Goal: Task Accomplishment & Management: Use online tool/utility

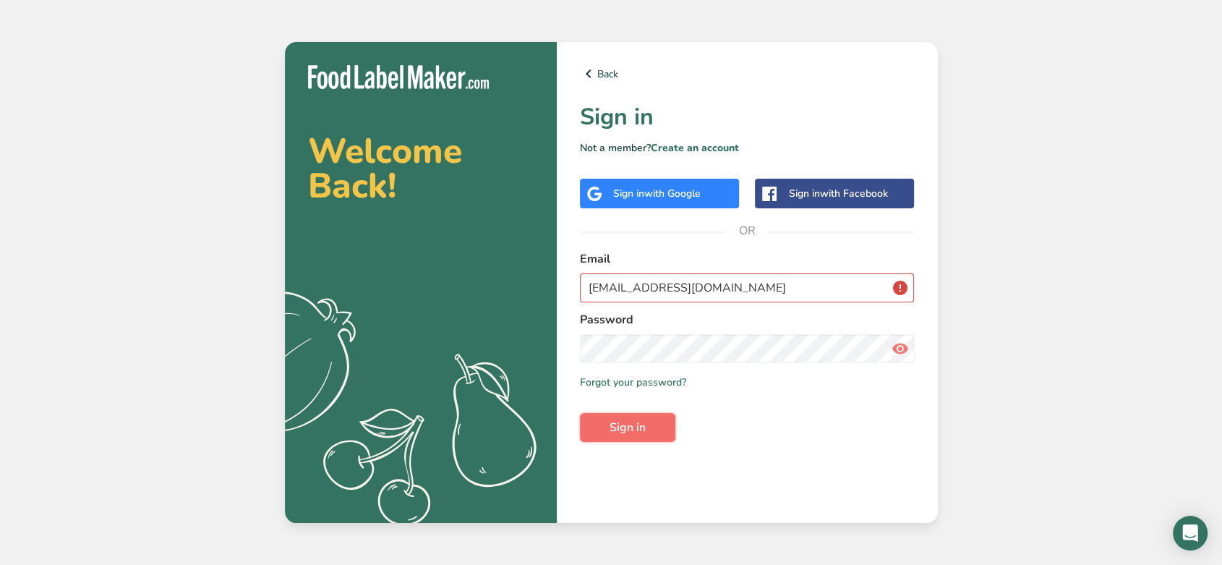
click at [654, 425] on button "Sign in" at bounding box center [627, 427] width 95 height 29
click at [692, 292] on input "[EMAIL_ADDRESS][DOMAIN_NAME]" at bounding box center [747, 287] width 335 height 29
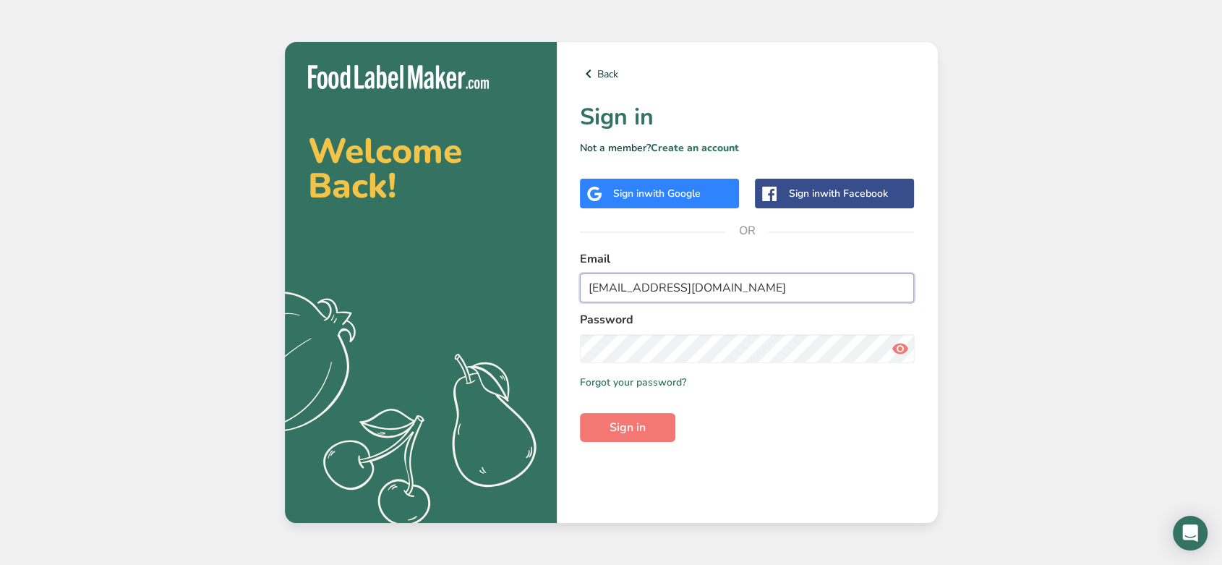
type input "[EMAIL_ADDRESS][DOMAIN_NAME]"
click at [580, 413] on button "Sign in" at bounding box center [627, 427] width 95 height 29
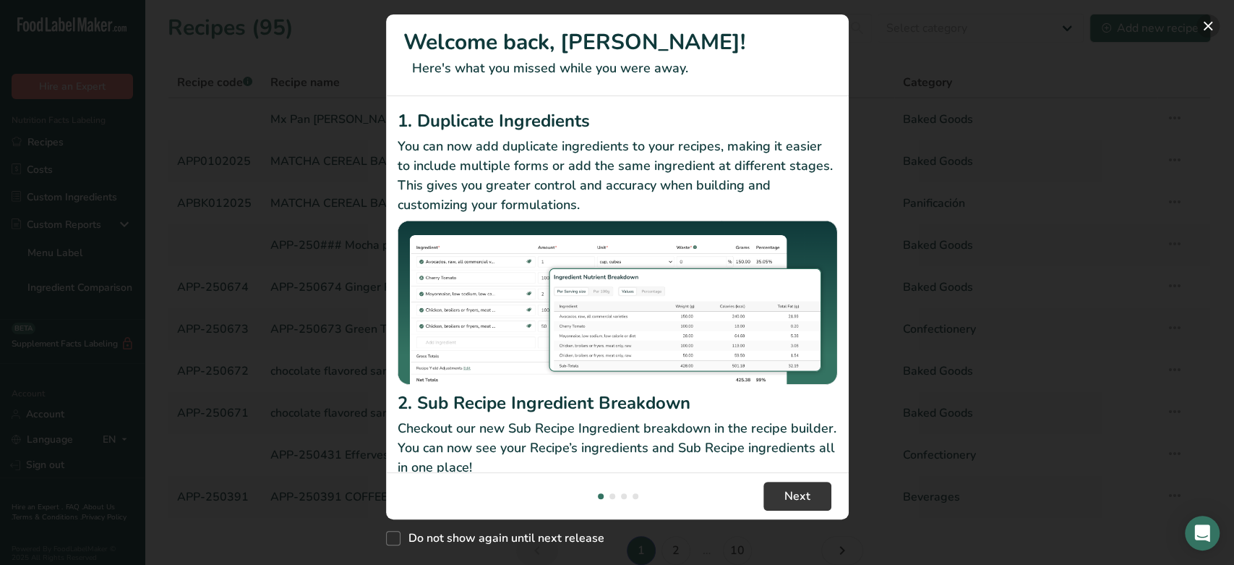
click at [1203, 27] on button "New Features" at bounding box center [1208, 25] width 23 height 23
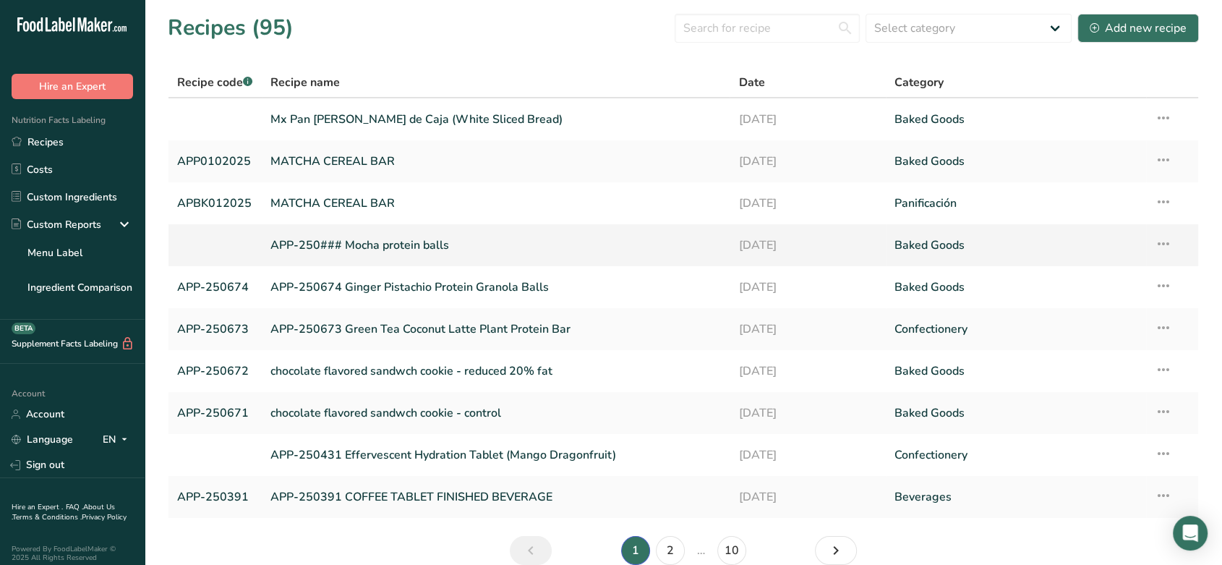
drag, startPoint x: 1203, startPoint y: 27, endPoint x: 750, endPoint y: 256, distance: 507.8
click at [750, 256] on section "Recipes (95) Select category All Baked Goods [GEOGRAPHIC_DATA] Confectionery Co…" at bounding box center [684, 294] width 1078 height 588
click at [652, 47] on section "Recipes (95) Select category All Baked Goods [GEOGRAPHIC_DATA] Confectionery Co…" at bounding box center [684, 294] width 1078 height 588
click at [668, 554] on link "2" at bounding box center [670, 550] width 29 height 29
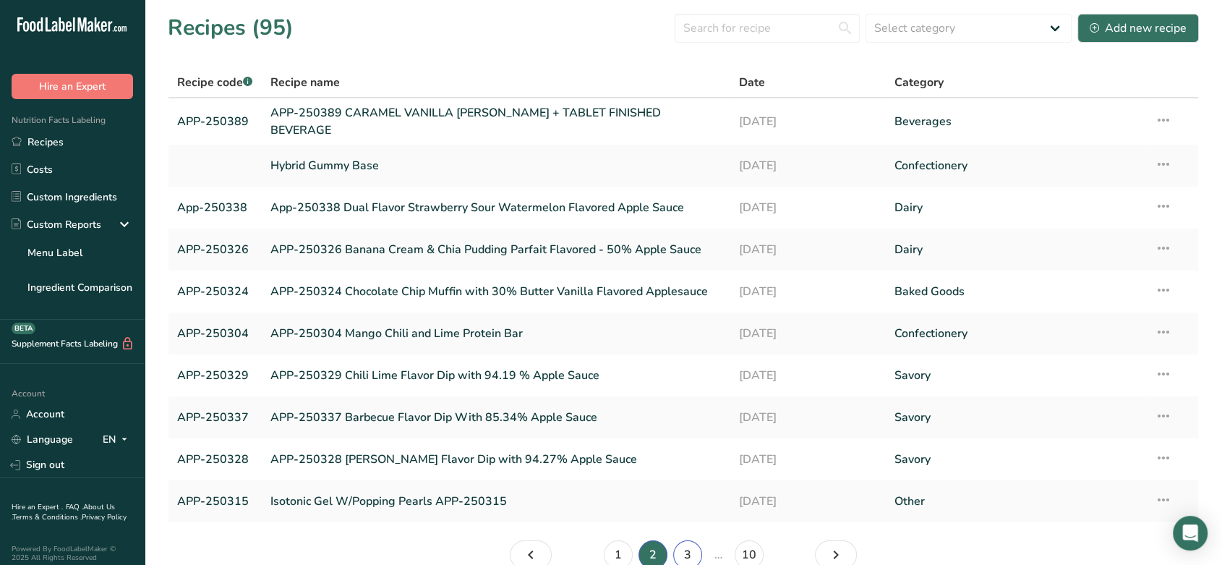
click at [686, 548] on link "3" at bounding box center [687, 554] width 29 height 29
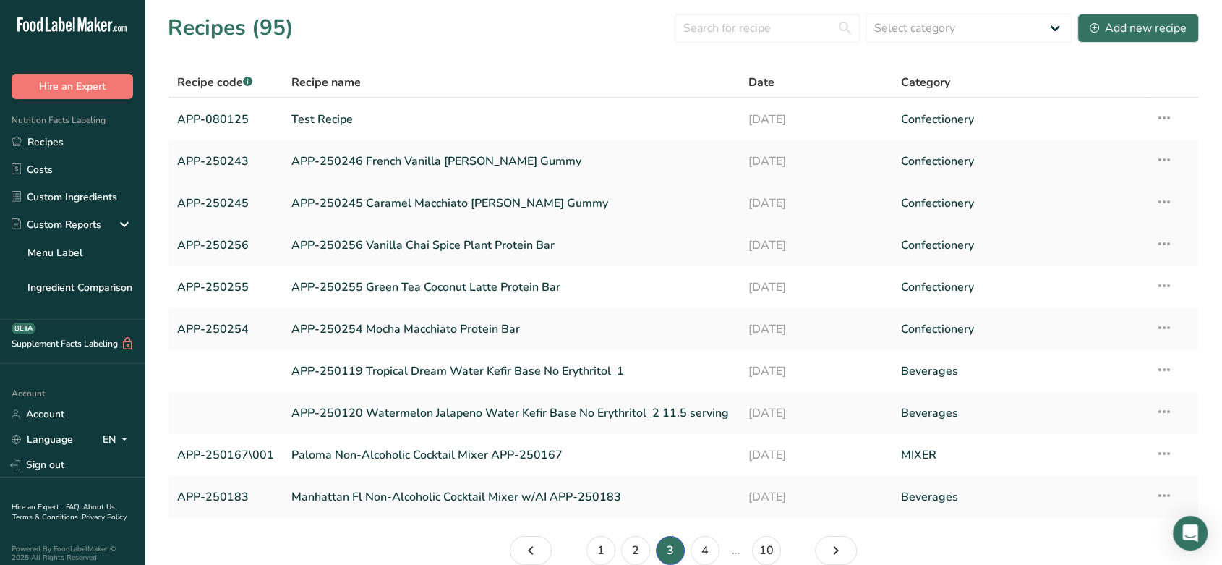
click at [1164, 200] on icon at bounding box center [1164, 202] width 17 height 26
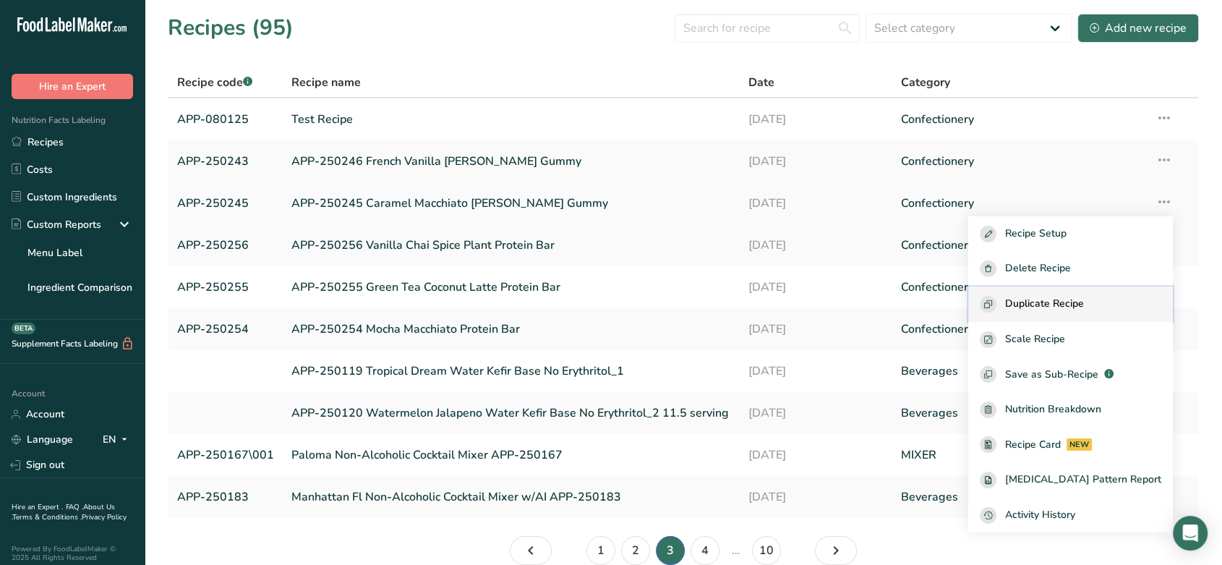
click at [1084, 300] on span "Duplicate Recipe" at bounding box center [1044, 304] width 79 height 17
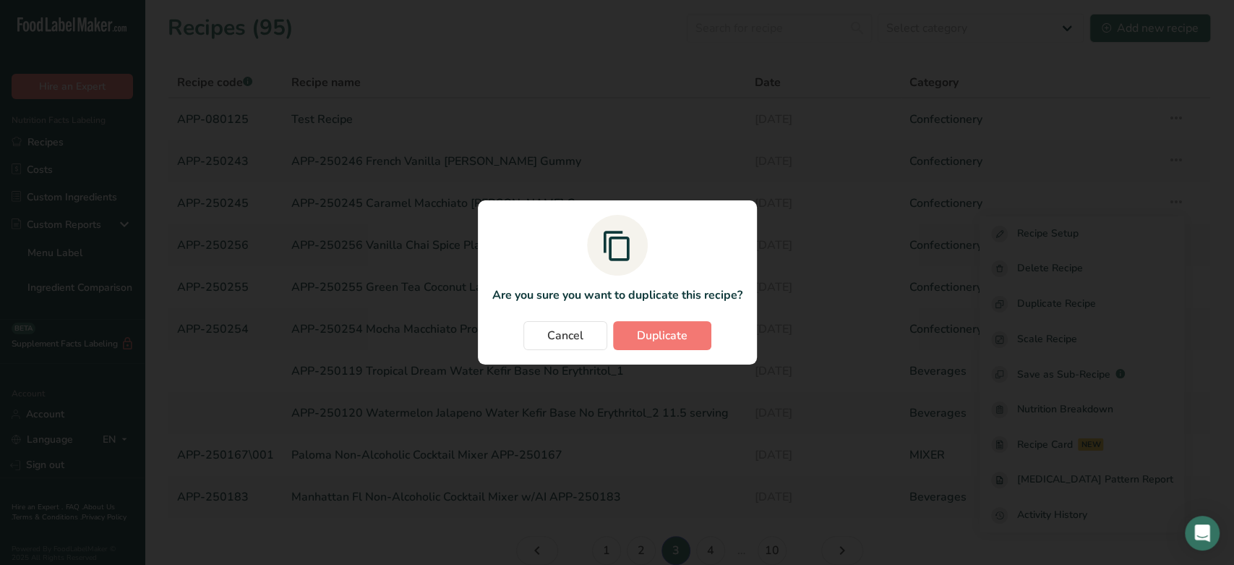
click at [686, 312] on section "Are you sure you want to duplicate this recipe? Cancel Duplicate" at bounding box center [617, 282] width 279 height 164
click at [686, 328] on span "Duplicate" at bounding box center [662, 335] width 51 height 17
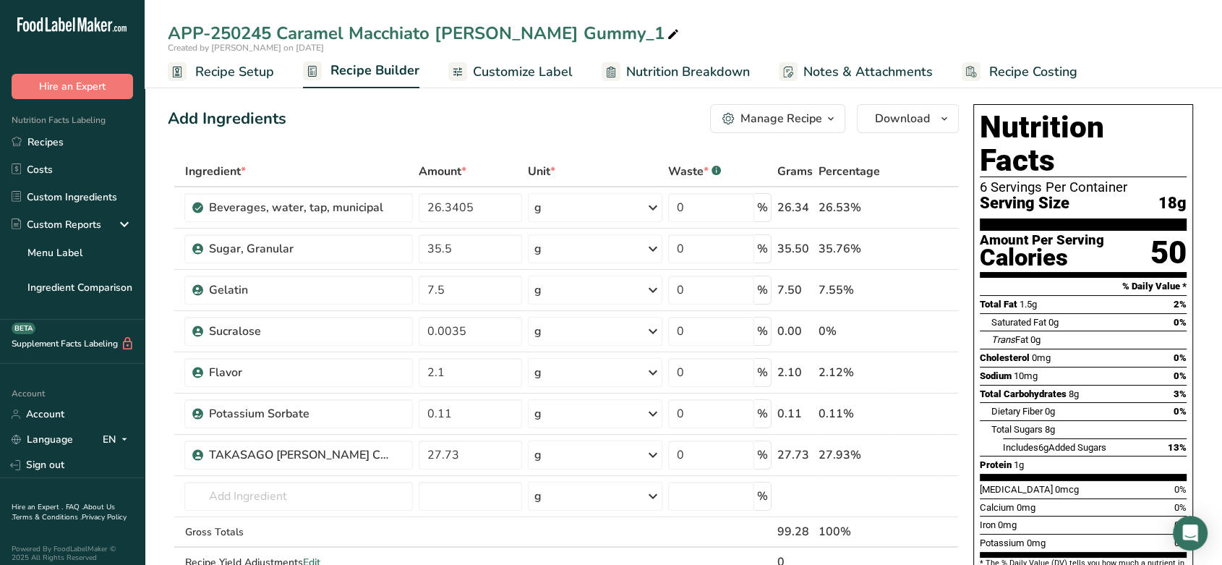
click at [262, 37] on div "APP-250245 Caramel Macchiato [PERSON_NAME] Gummy_1" at bounding box center [425, 33] width 514 height 26
click at [242, 69] on span "Recipe Setup" at bounding box center [234, 72] width 79 height 20
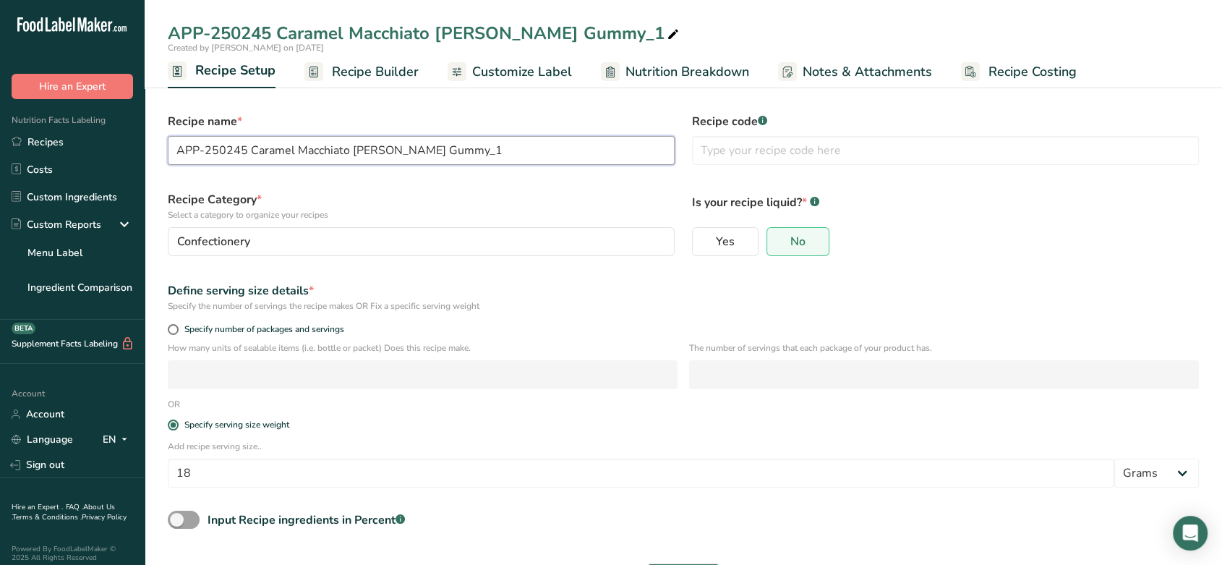
click at [244, 152] on input "APP-250245 Caramel Macchiato [PERSON_NAME] Gummy_1" at bounding box center [421, 150] width 507 height 29
click at [507, 151] on input "APP-250791 Caramel Macchiato [PERSON_NAME] Gummy_1" at bounding box center [421, 150] width 507 height 29
type input "APP-250791 Caramel Macchiato [PERSON_NAME] Gummy"
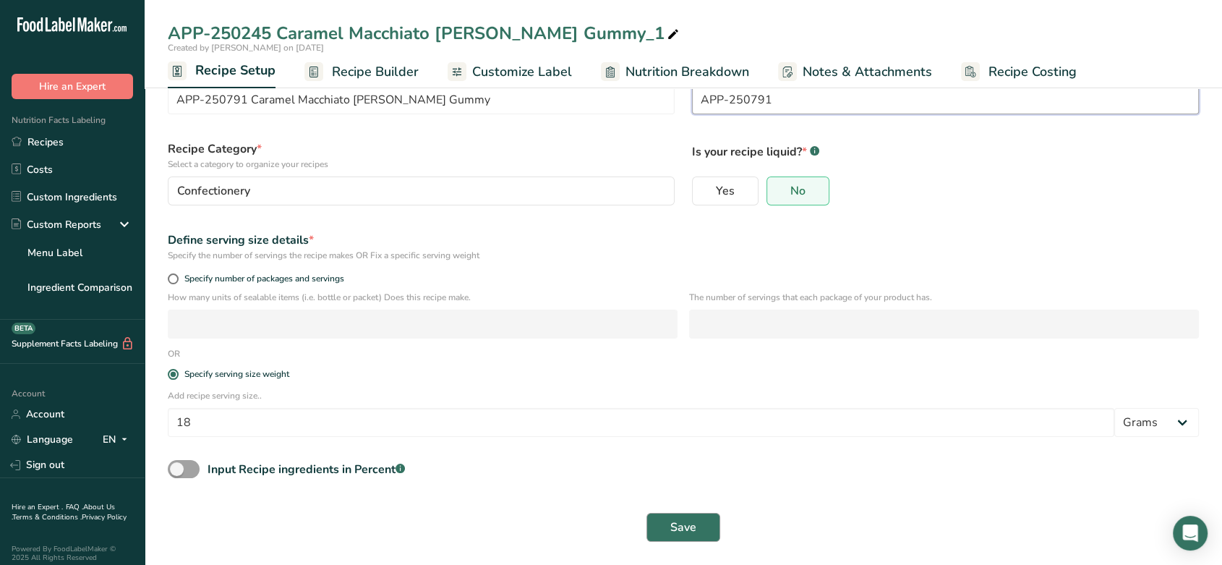
type input "APP-250791"
click at [681, 525] on span "Save" at bounding box center [683, 527] width 26 height 17
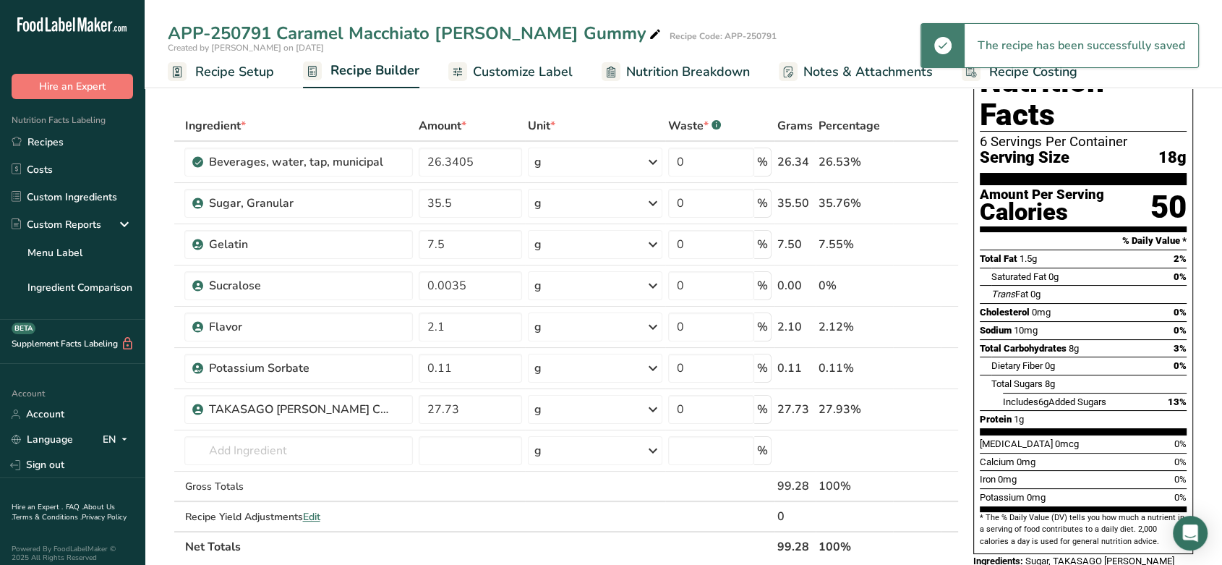
scroll to position [46, 0]
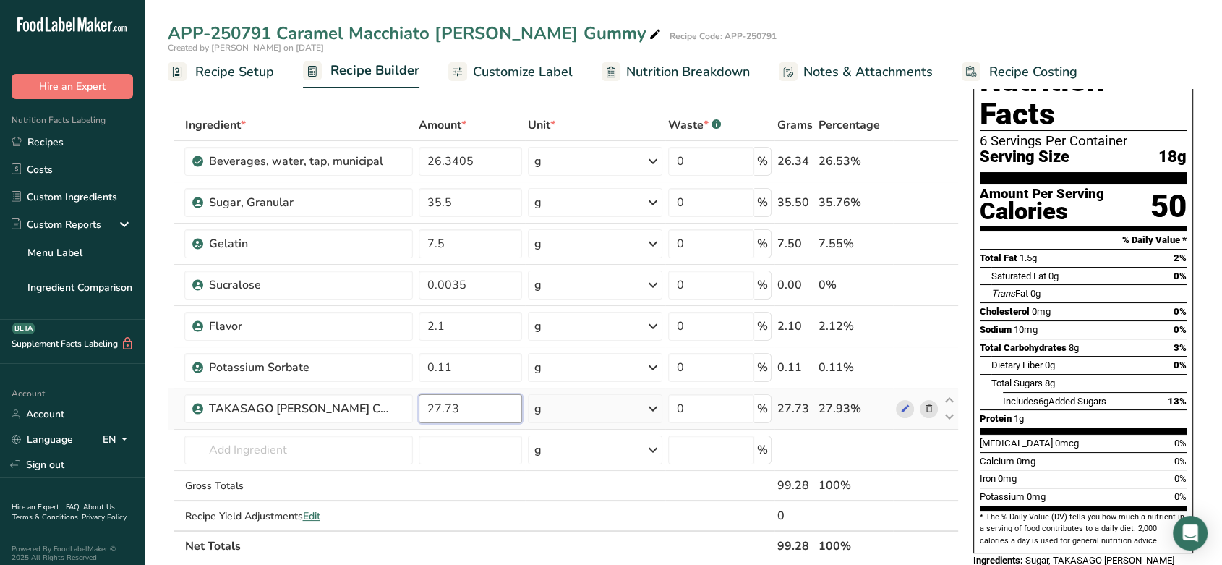
click at [470, 413] on input "27.73" at bounding box center [470, 408] width 103 height 29
type input "27.79"
click at [180, 369] on div "Ingredient * Amount * Unit * Waste * .a-a{fill:#347362;}.b-a{fill:#fff;} Grams …" at bounding box center [563, 335] width 791 height 451
click at [467, 162] on input "26.3405" at bounding box center [470, 161] width 103 height 29
type input "26"
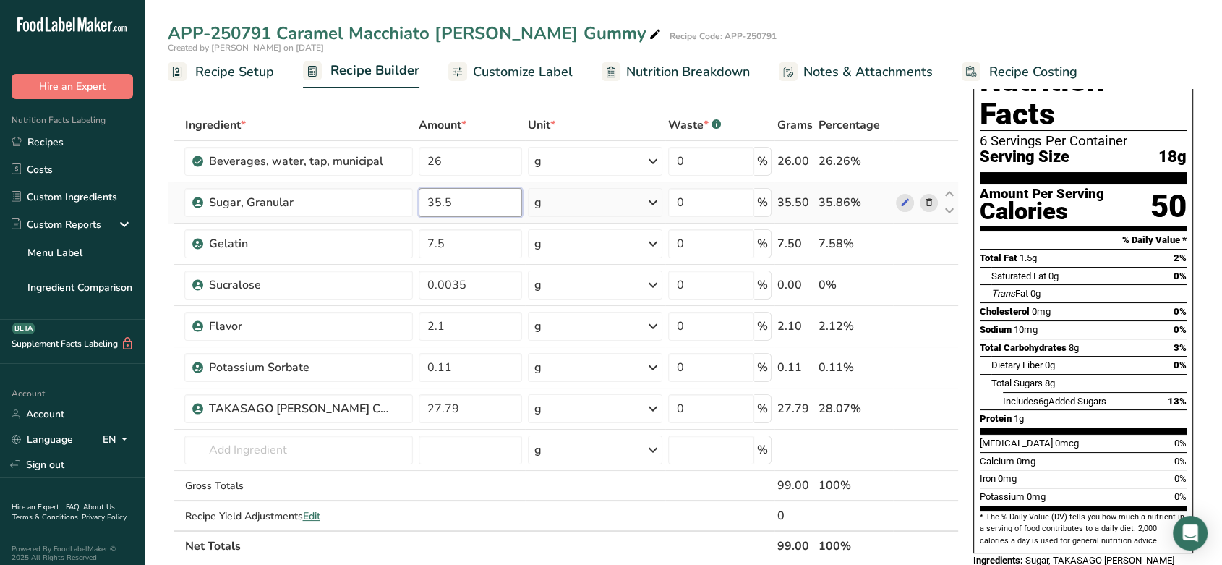
click at [469, 200] on div "Ingredient * Amount * Unit * Waste * .a-a{fill:#347362;}.b-a{fill:#fff;} Grams …" at bounding box center [563, 335] width 791 height 451
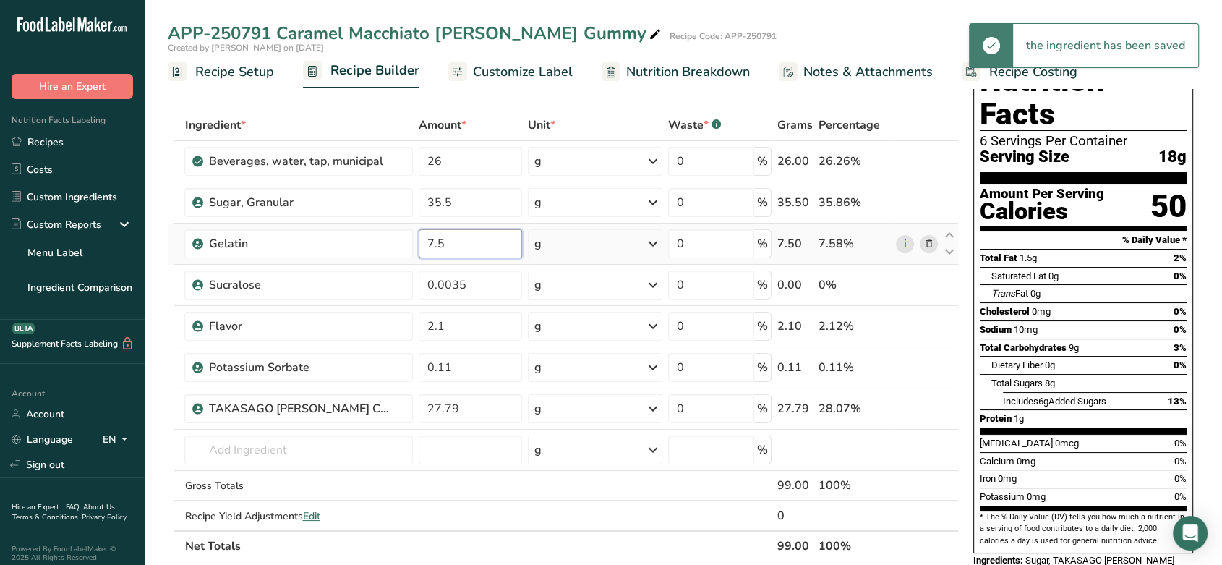
click at [472, 247] on div "Ingredient * Amount * Unit * Waste * .a-a{fill:#347362;}.b-a{fill:#fff;} Grams …" at bounding box center [563, 335] width 791 height 451
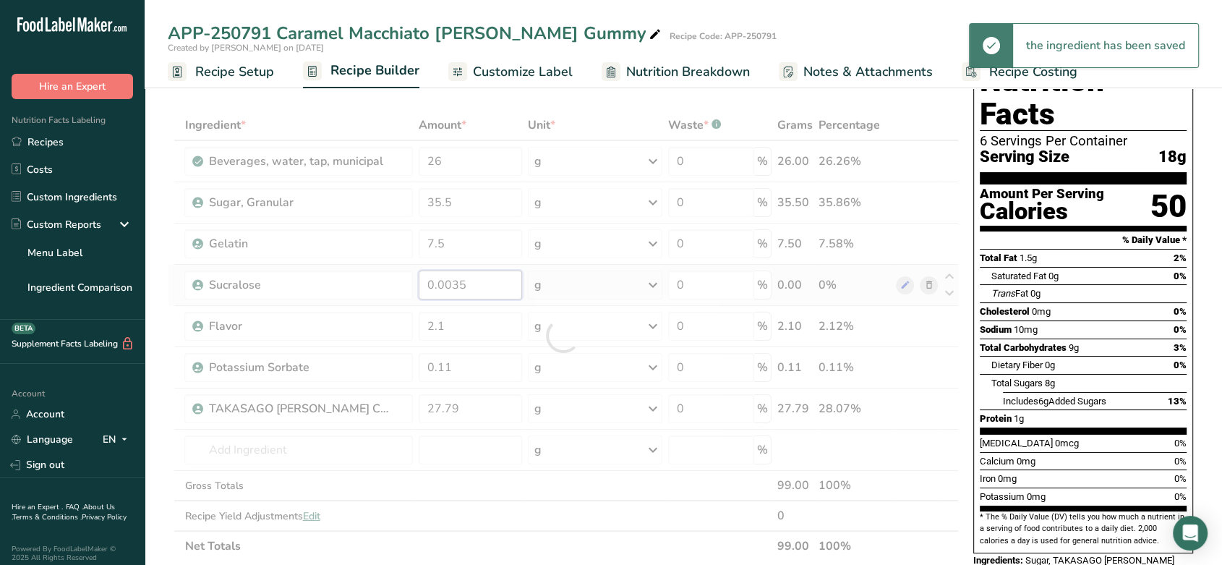
click at [483, 283] on div "Ingredient * Amount * Unit * Waste * .a-a{fill:#347362;}.b-a{fill:#fff;} Grams …" at bounding box center [563, 335] width 791 height 451
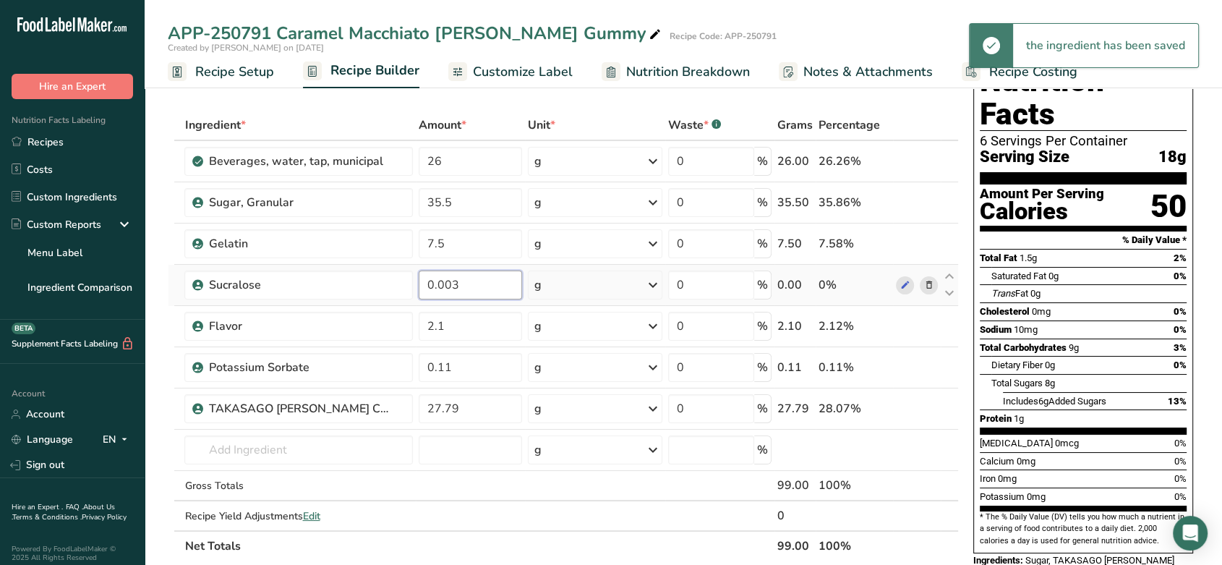
type input "0"
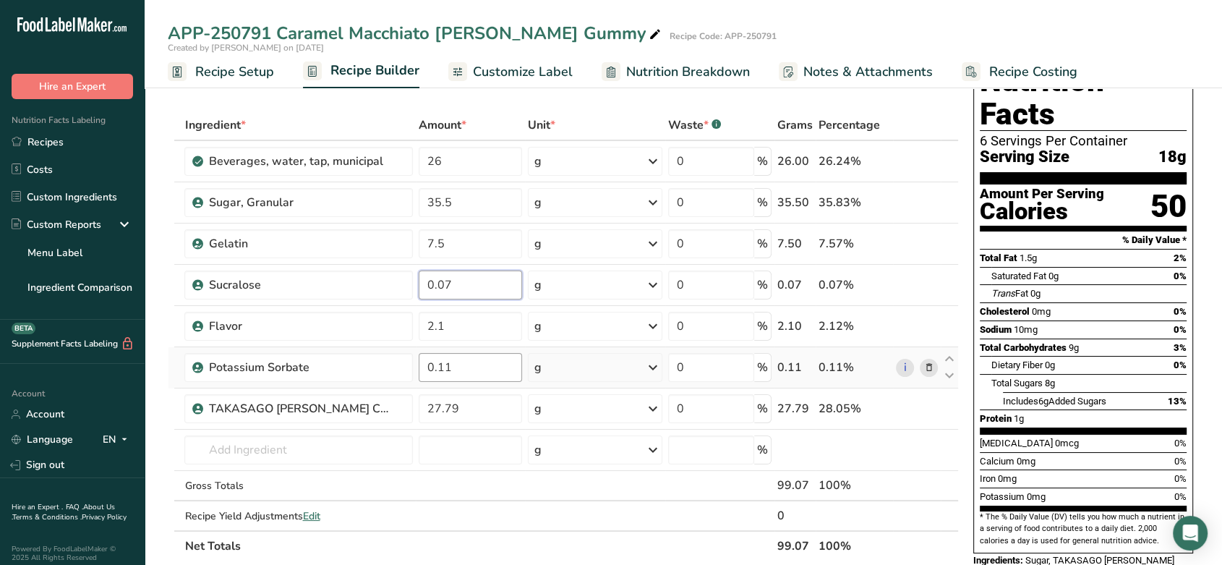
type input "0.07"
click at [486, 370] on div "Ingredient * Amount * Unit * Waste * .a-a{fill:#347362;}.b-a{fill:#fff;} Grams …" at bounding box center [563, 335] width 791 height 451
click at [467, 171] on div "Ingredient * Amount * Unit * Waste * .a-a{fill:#347362;}.b-a{fill:#fff;} Grams …" at bounding box center [563, 335] width 791 height 451
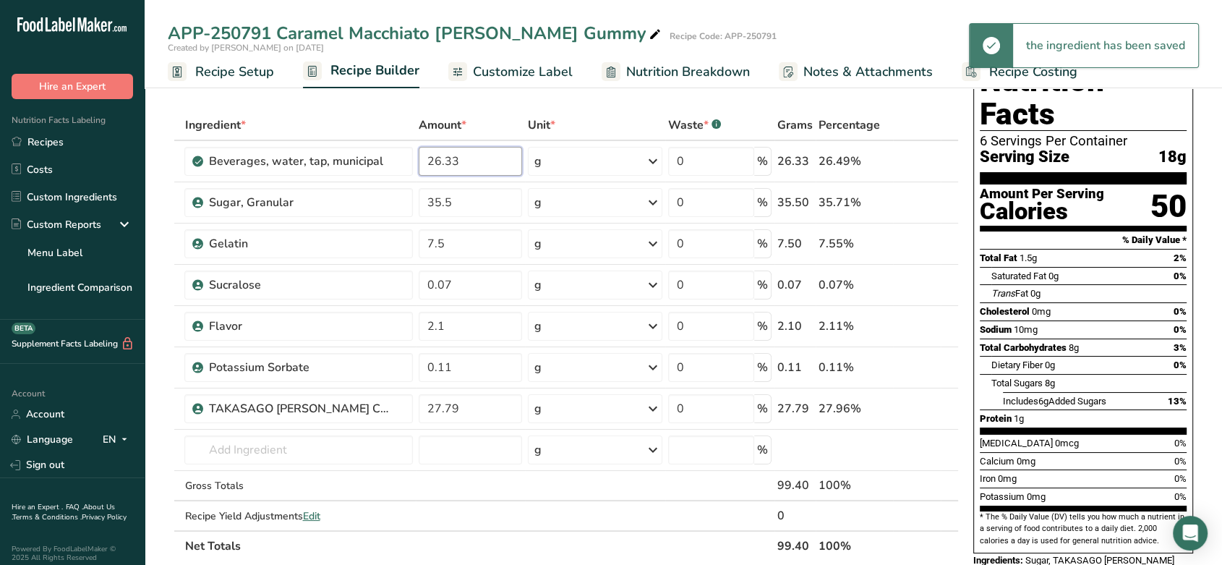
type input "26.33"
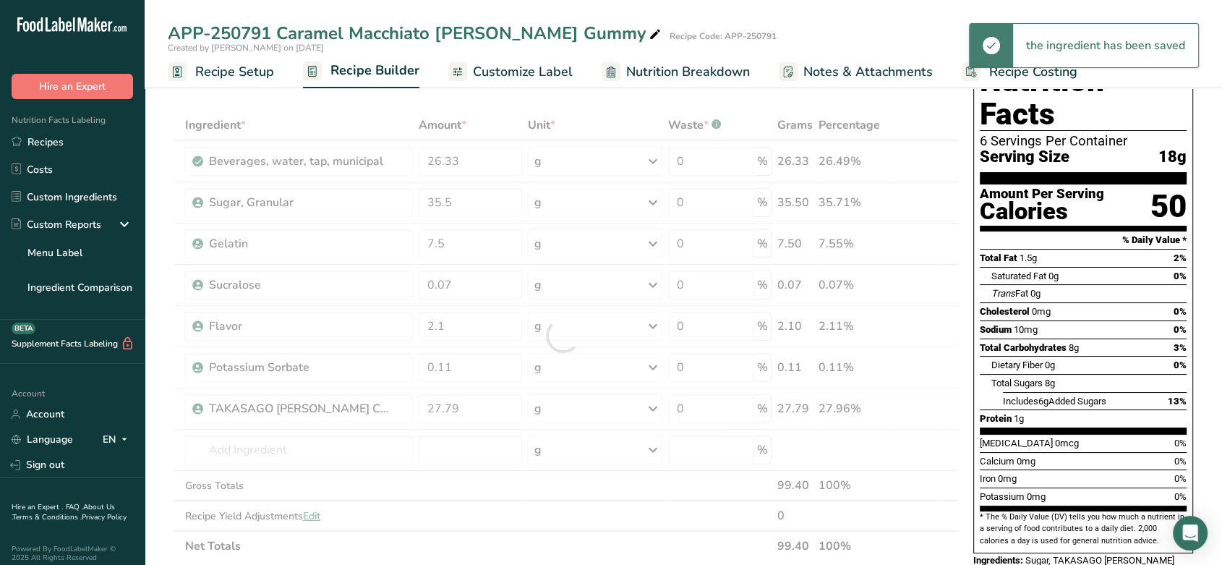
click at [153, 294] on section "Add Ingredients Manage Recipe Delete Recipe Duplicate Recipe Scale Recipe Save …" at bounding box center [684, 556] width 1078 height 1054
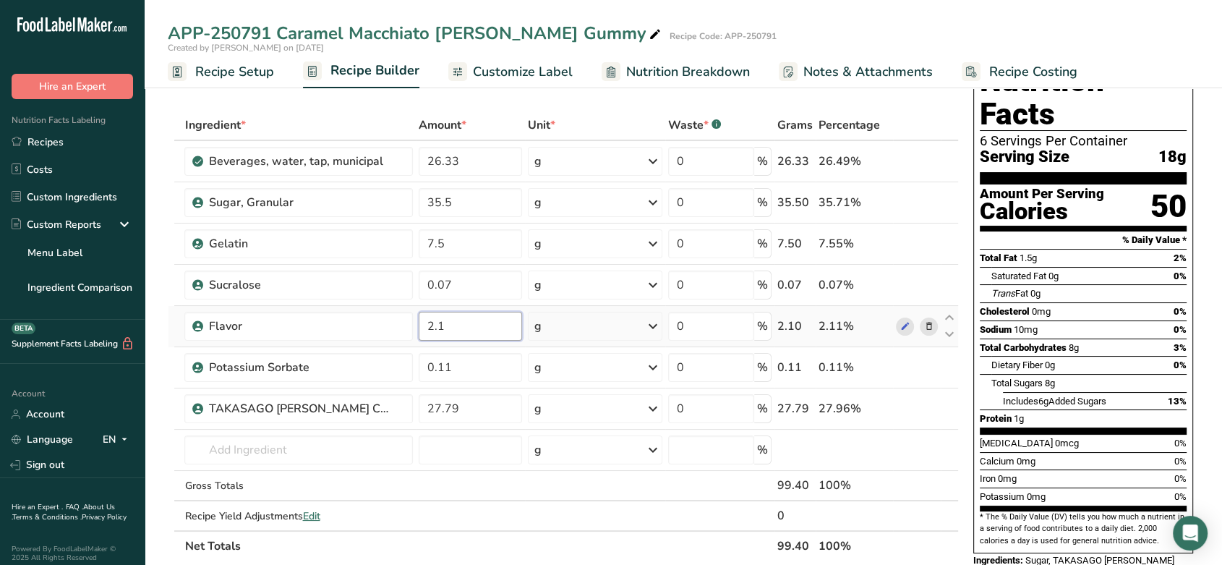
click at [440, 324] on input "2.1" at bounding box center [470, 326] width 103 height 29
type input "2"
type input "4.13"
click at [158, 218] on section "Add Ingredients Manage Recipe Delete Recipe Duplicate Recipe Scale Recipe Save …" at bounding box center [684, 556] width 1078 height 1054
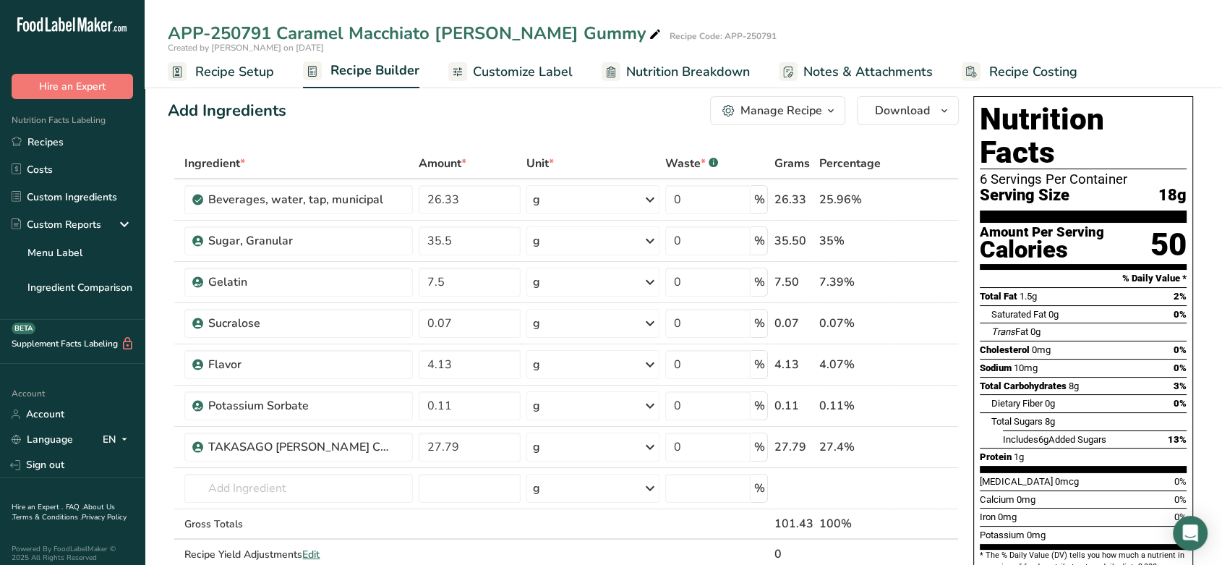
scroll to position [0, 0]
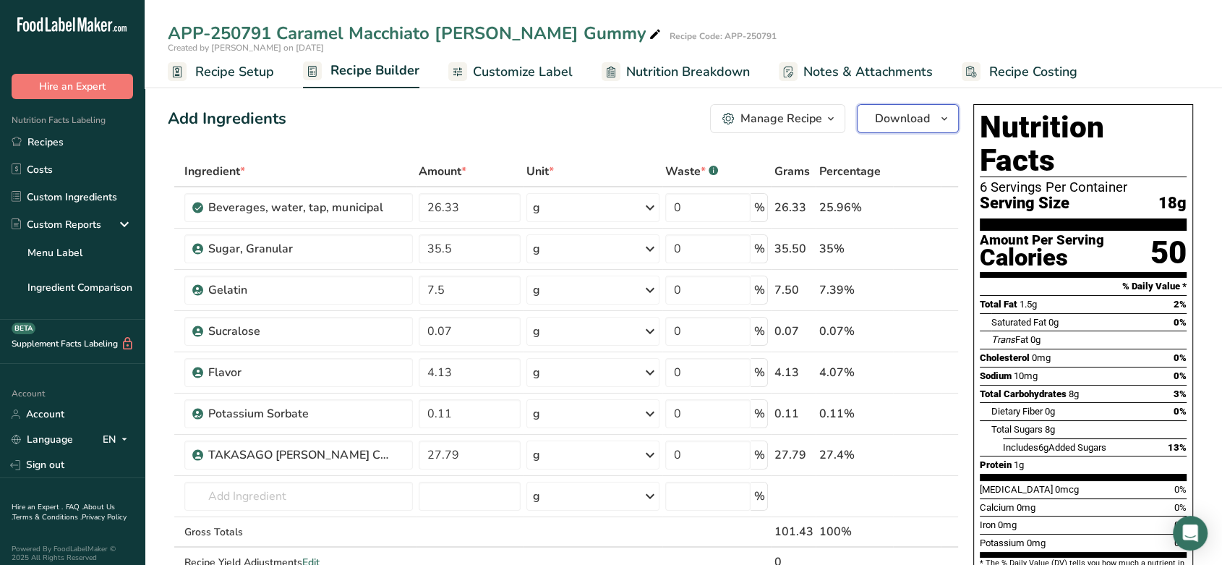
click at [892, 110] on span "Download" at bounding box center [902, 118] width 55 height 17
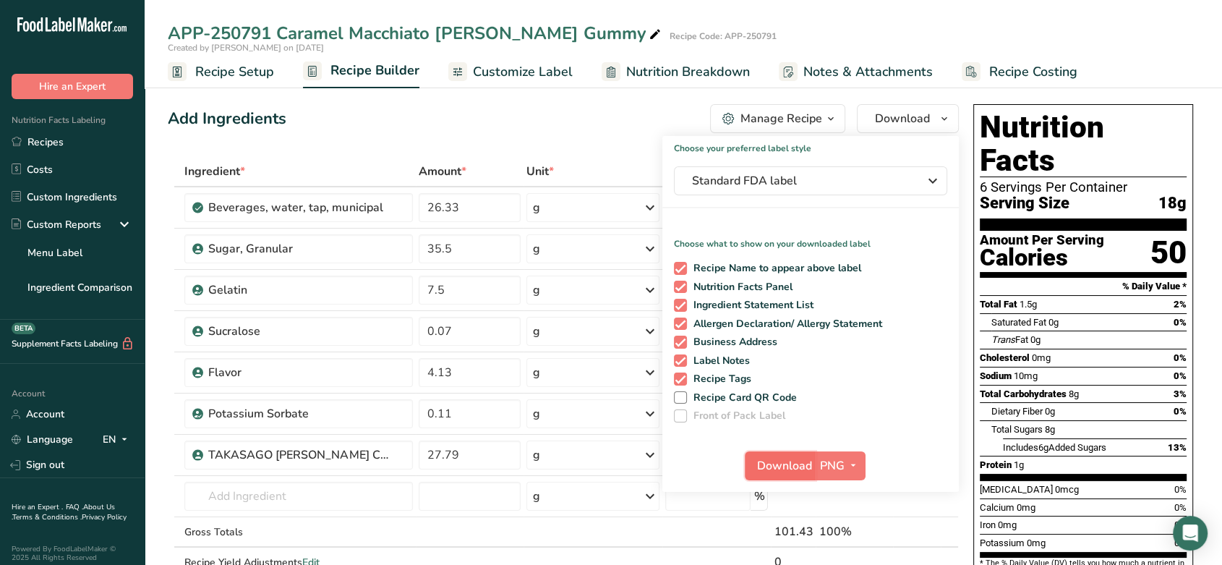
click at [790, 466] on span "Download" at bounding box center [784, 465] width 55 height 17
click at [65, 138] on link "Recipes" at bounding box center [72, 141] width 145 height 27
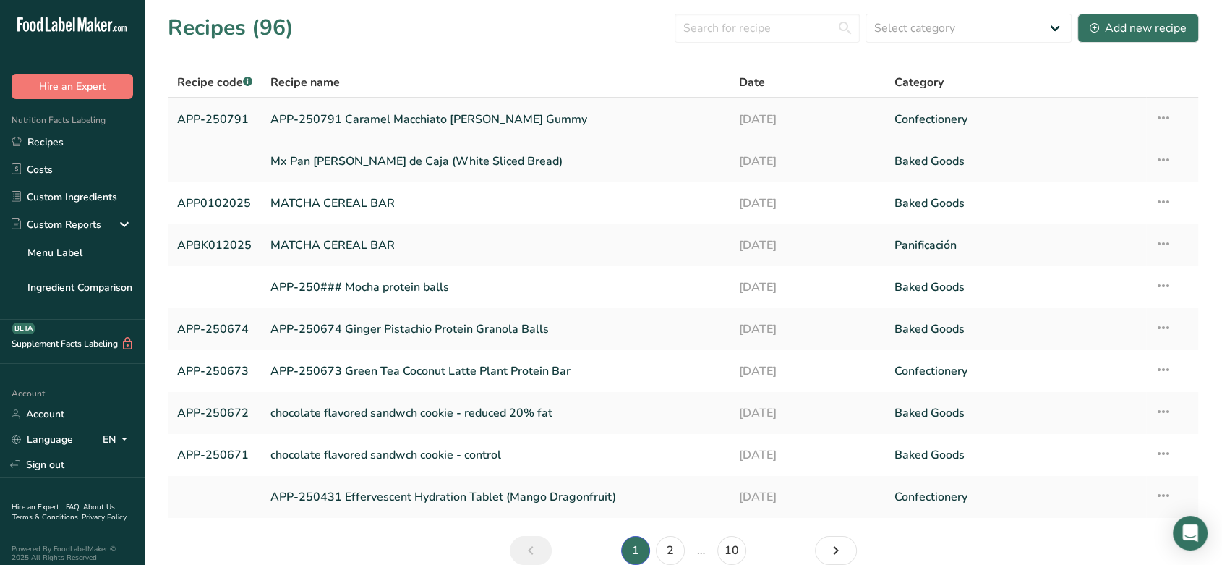
click at [1175, 124] on td "Recipe Setup Delete Recipe Duplicate Recipe Scale Recipe Save as Sub-Recipe .a-…" at bounding box center [1172, 119] width 52 height 42
click at [1168, 110] on icon at bounding box center [1163, 118] width 17 height 26
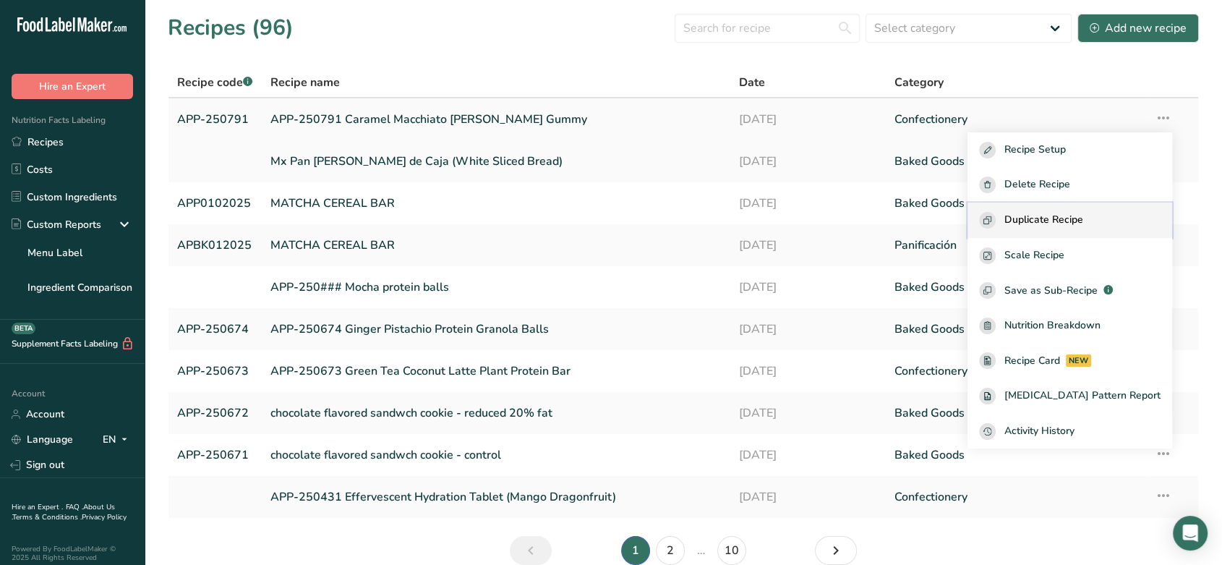
click at [1065, 218] on span "Duplicate Recipe" at bounding box center [1043, 220] width 79 height 17
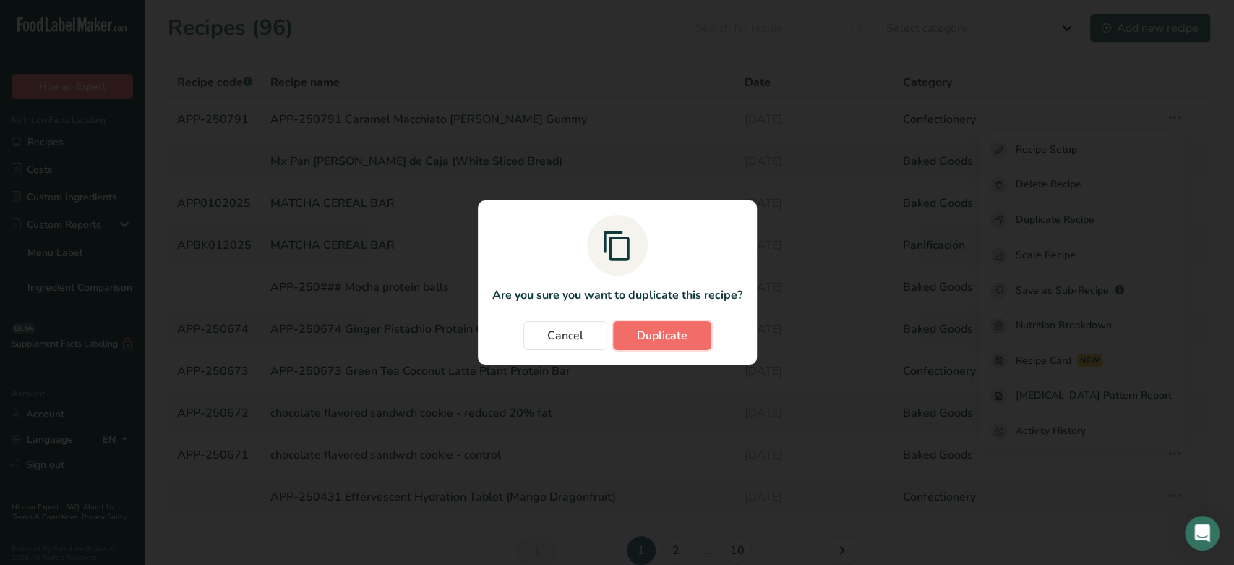
click at [673, 334] on span "Duplicate" at bounding box center [662, 335] width 51 height 17
